Goal: Find specific page/section: Find specific page/section

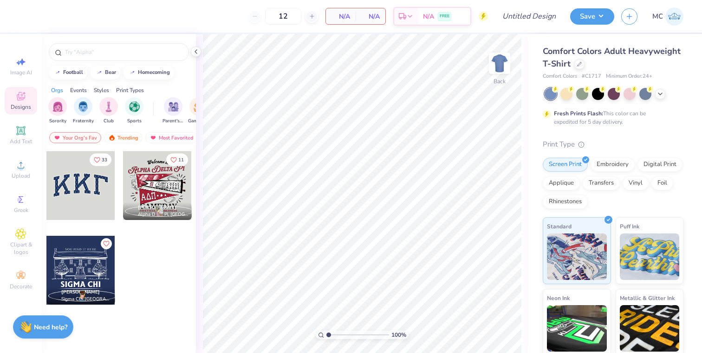
click at [47, 334] on div "Need help? Chat with us." at bounding box center [43, 326] width 60 height 23
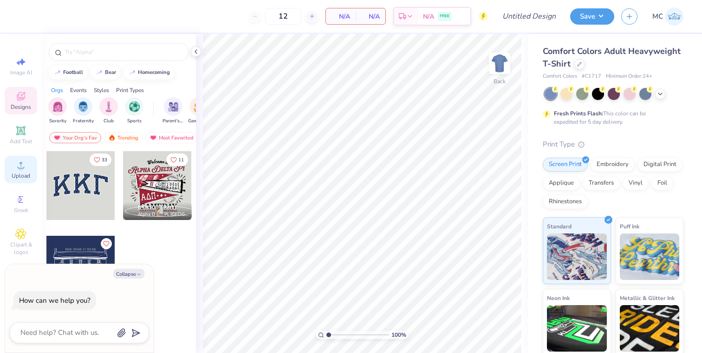
click at [20, 168] on circle at bounding box center [20, 167] width 5 height 5
type textarea "x"
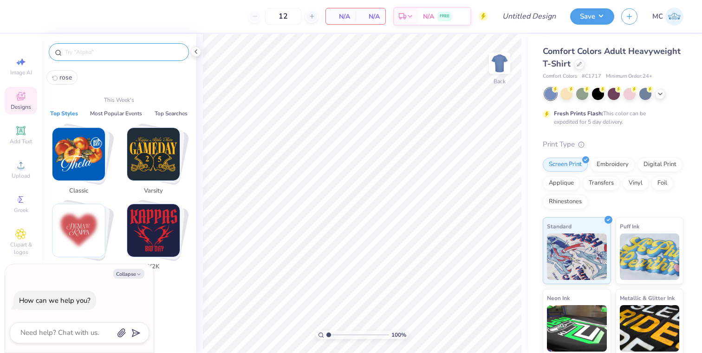
click at [105, 53] on input "text" at bounding box center [123, 51] width 119 height 9
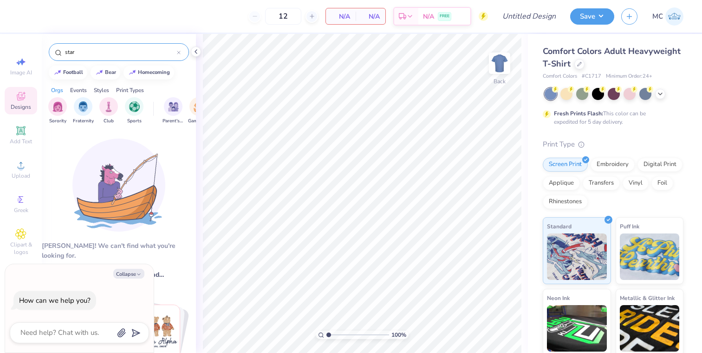
type input "star"
click at [136, 276] on icon "button" at bounding box center [139, 274] width 6 height 6
type textarea "x"
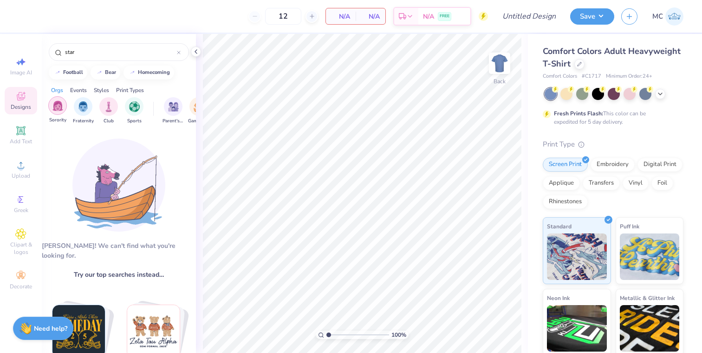
click at [58, 106] on img "filter for Sorority" at bounding box center [57, 105] width 11 height 11
